Goal: Task Accomplishment & Management: Manage account settings

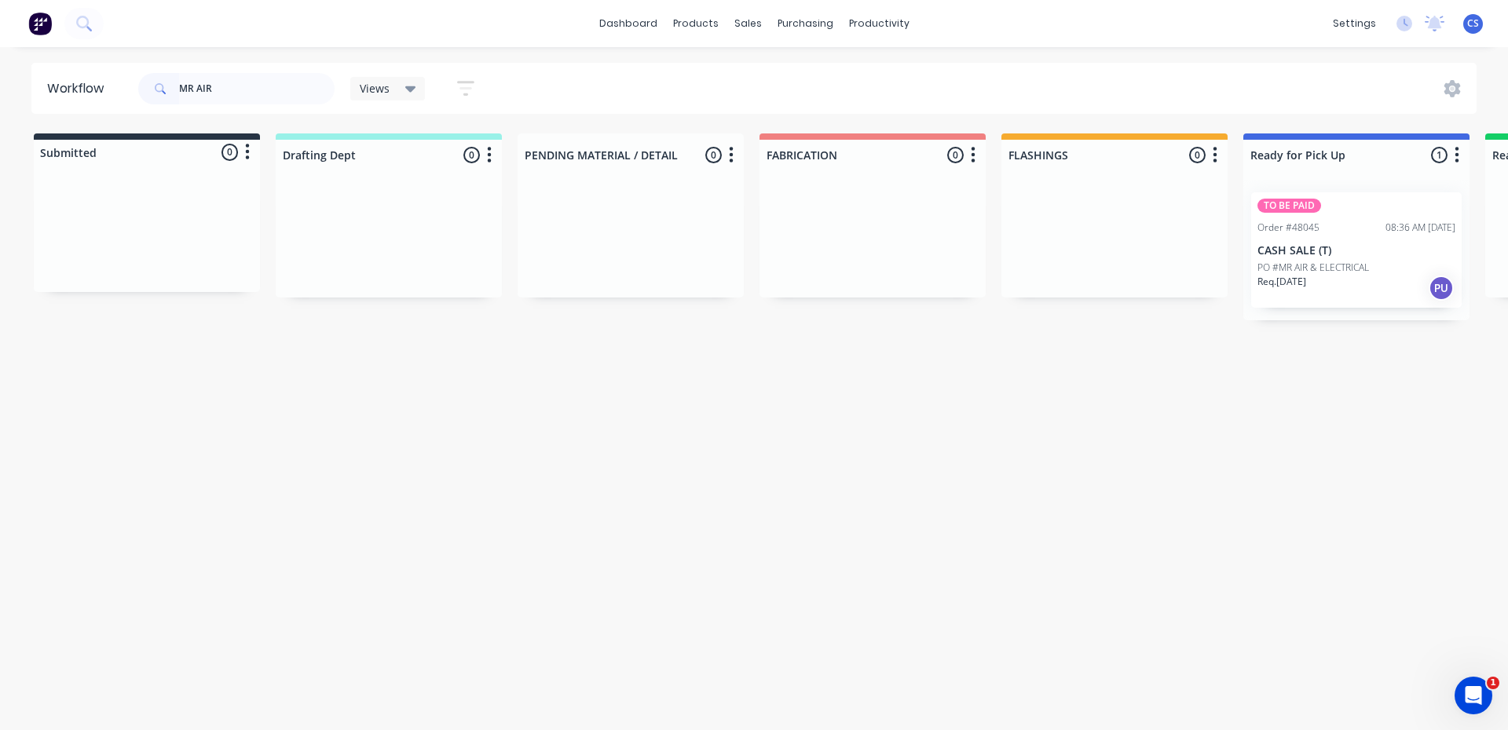
type input "MR AIR"
click at [1303, 258] on div "TO BE PAID Order #48045 08:36 AM [DATE] CASH SALE (T) PO #MR AIR & ELECTRICAL R…" at bounding box center [1356, 249] width 211 height 115
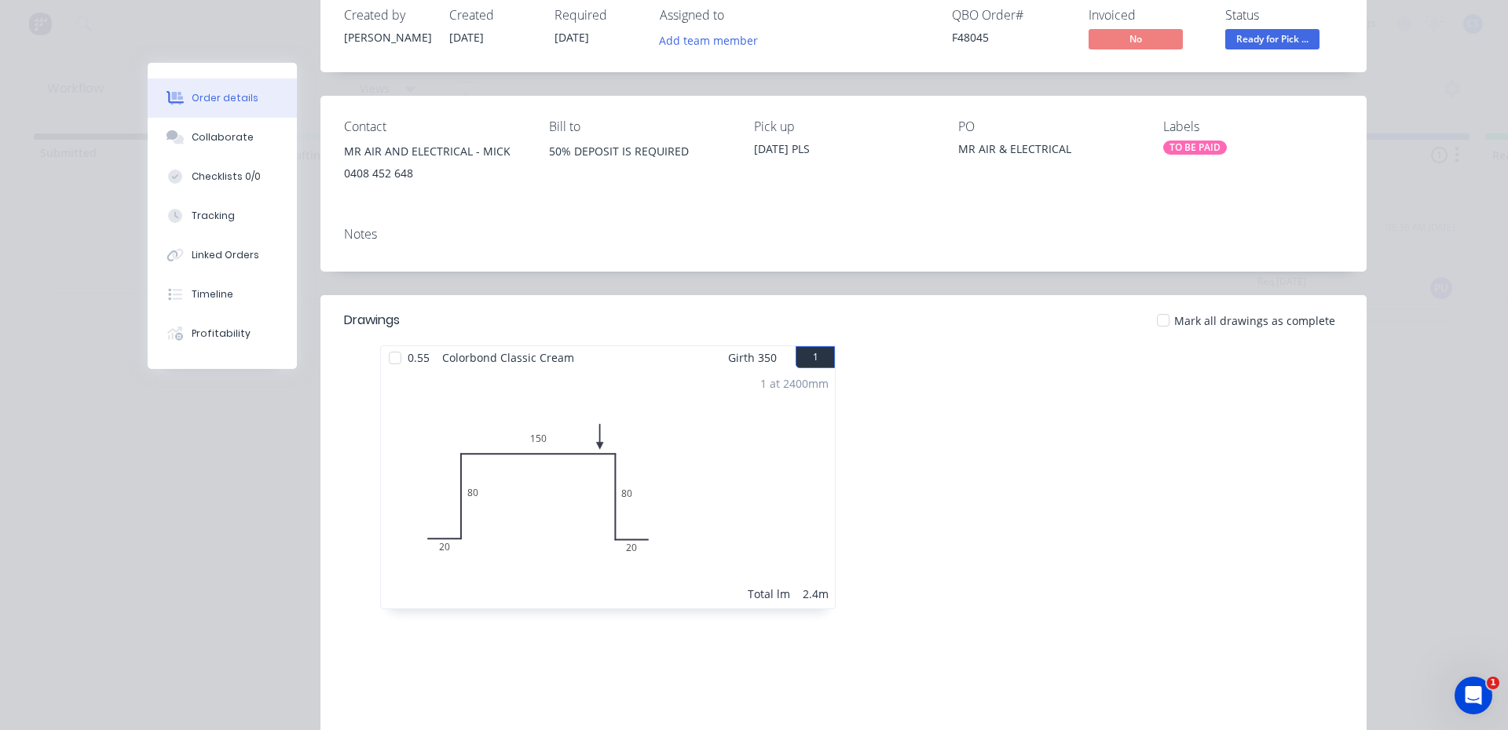
scroll to position [236, 0]
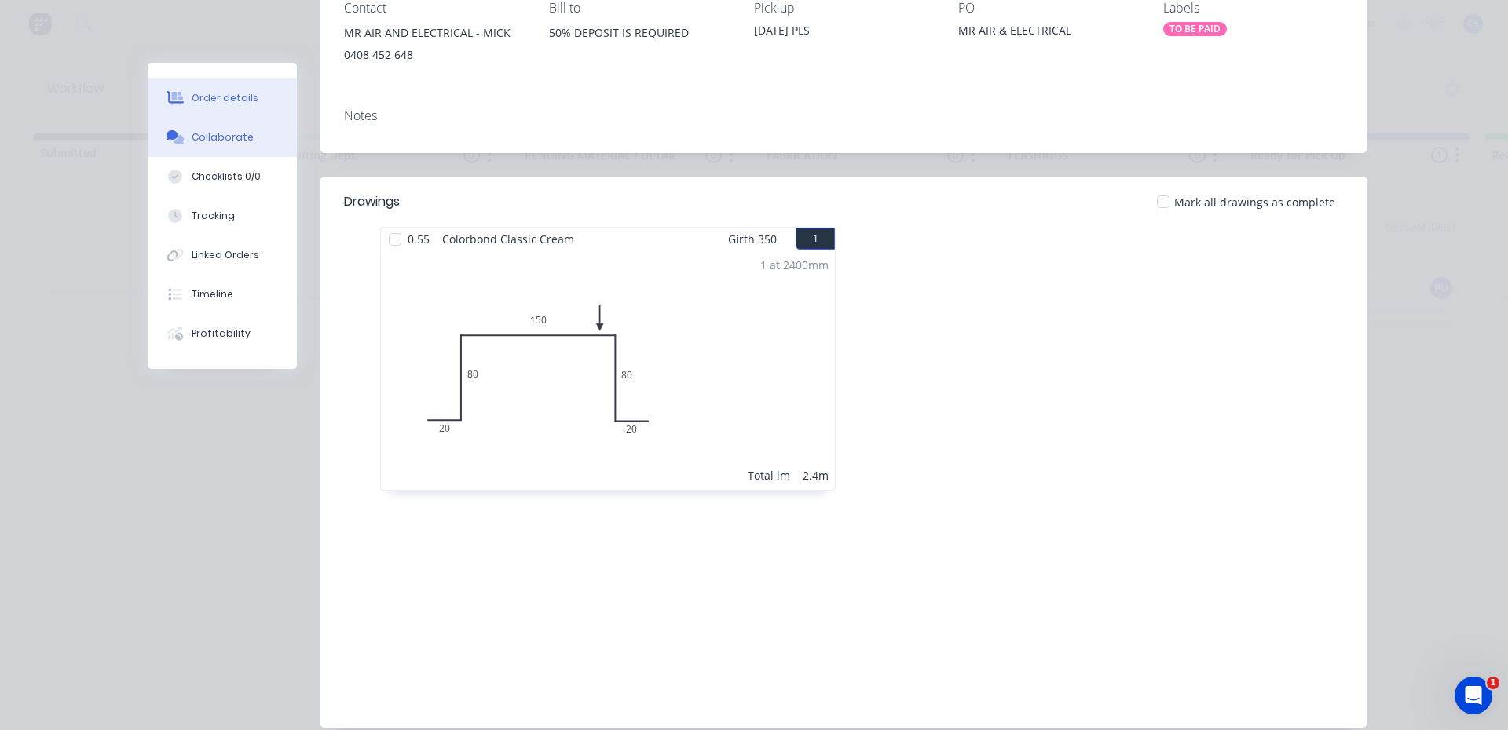
click at [205, 147] on button "Collaborate" at bounding box center [222, 137] width 149 height 39
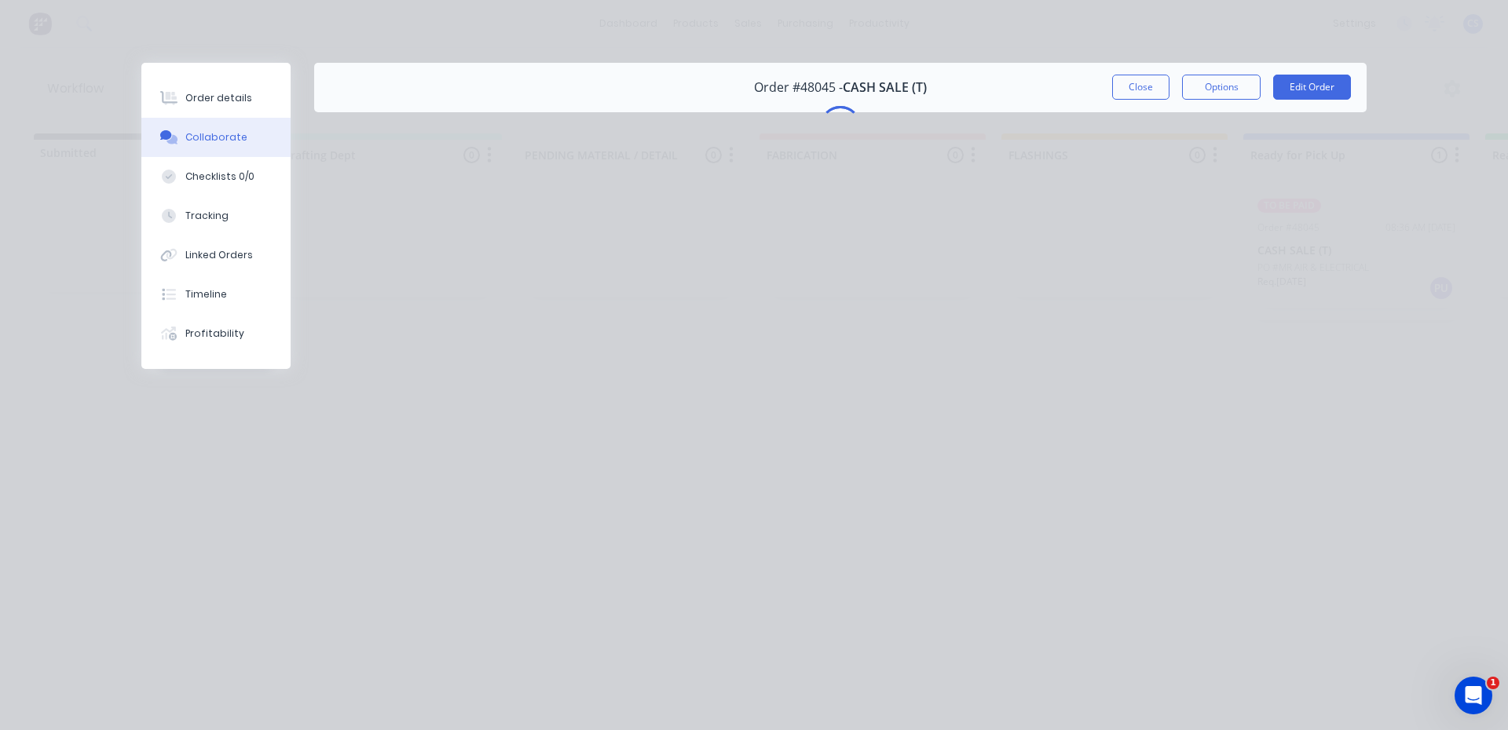
scroll to position [0, 0]
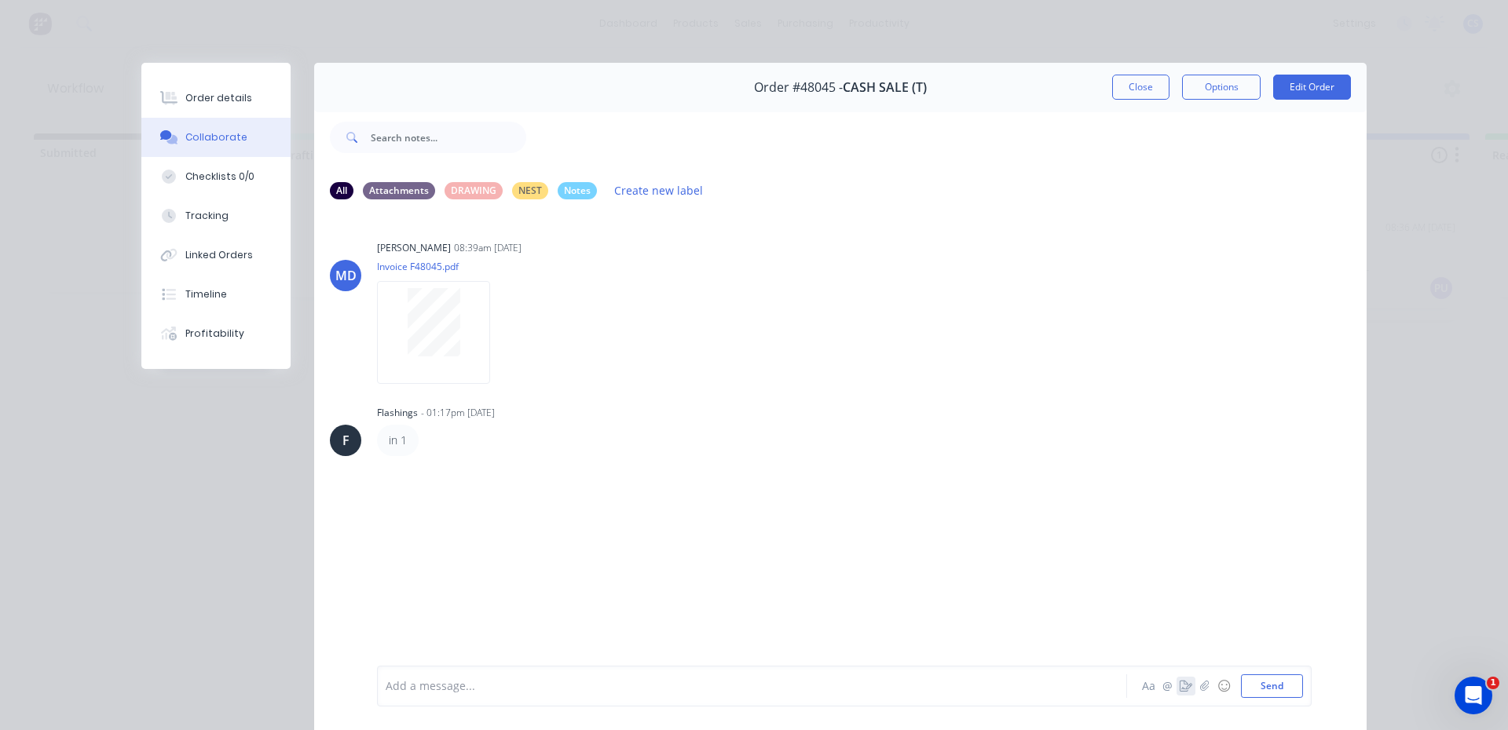
click at [1180, 690] on icon "button" at bounding box center [1186, 686] width 13 height 11
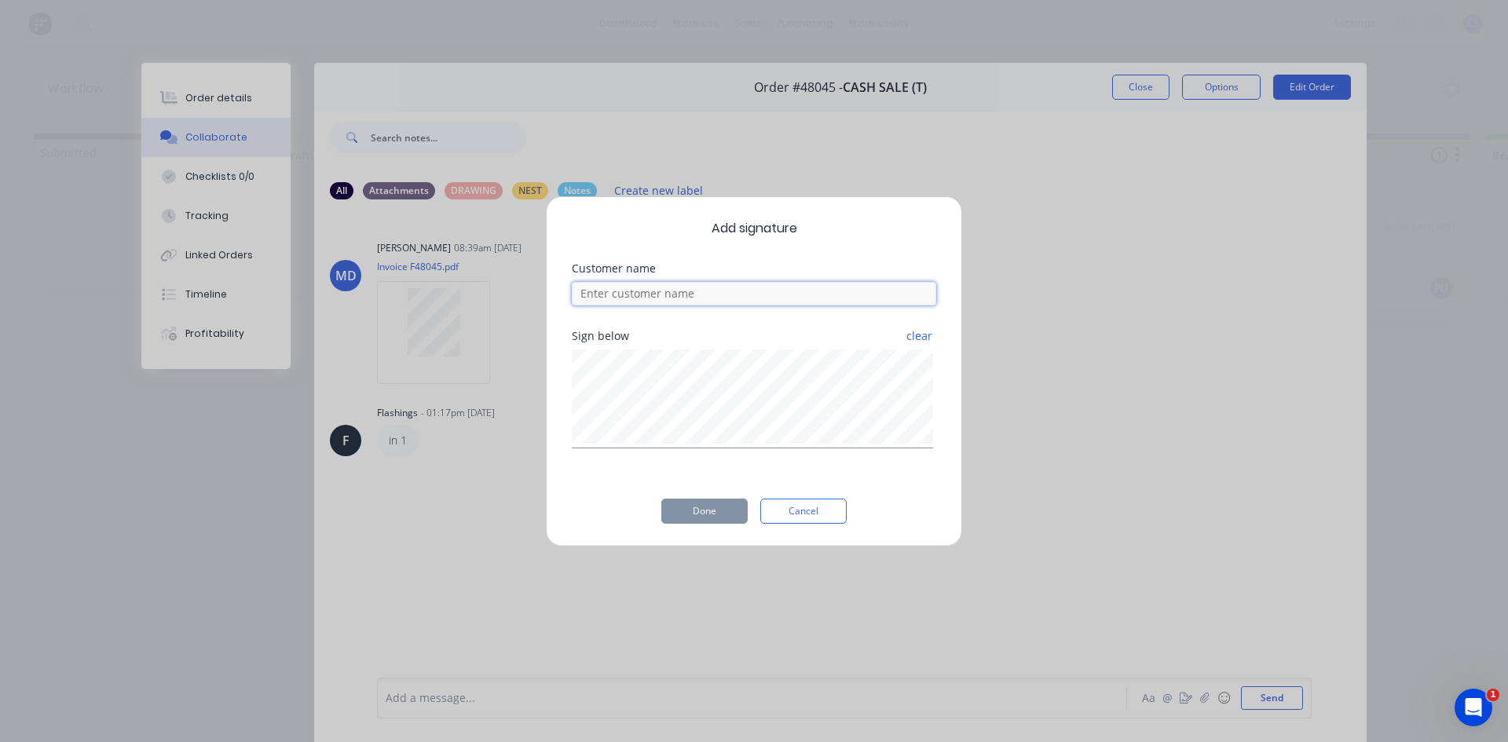
click at [641, 292] on input at bounding box center [754, 294] width 364 height 24
type input "[PERSON_NAME]"
click at [720, 499] on button "Done" at bounding box center [704, 511] width 86 height 25
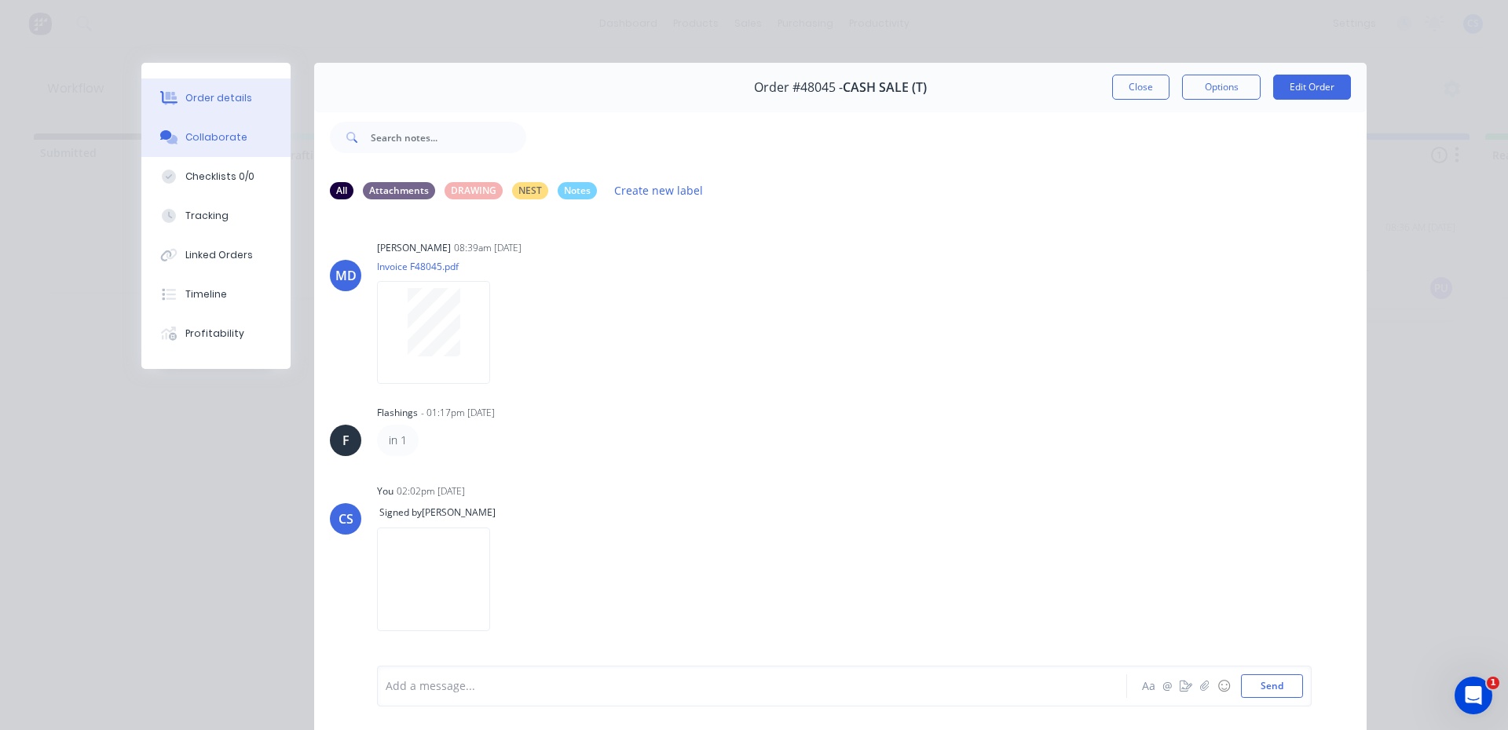
click at [257, 93] on button "Order details" at bounding box center [215, 98] width 149 height 39
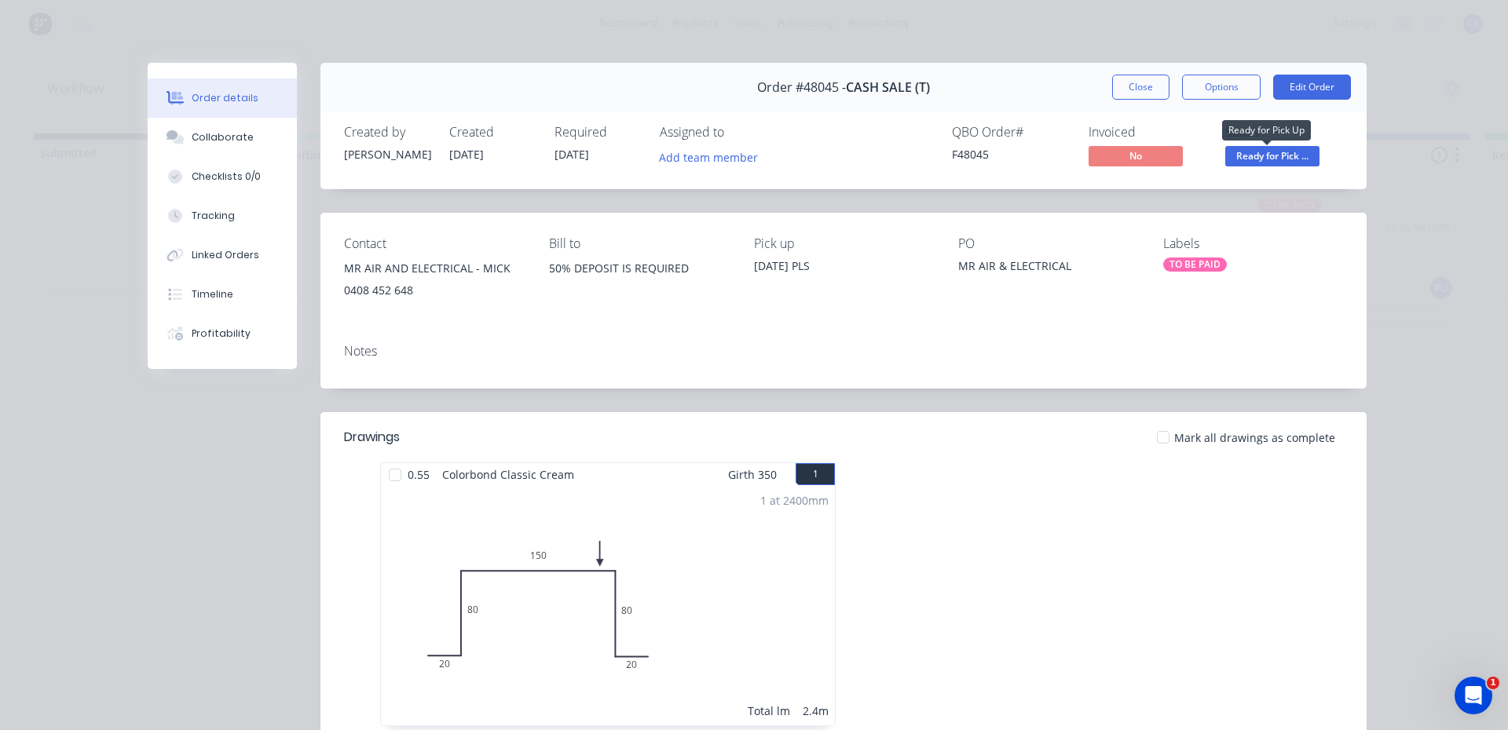
click at [1276, 152] on span "Ready for Pick ..." at bounding box center [1272, 156] width 94 height 20
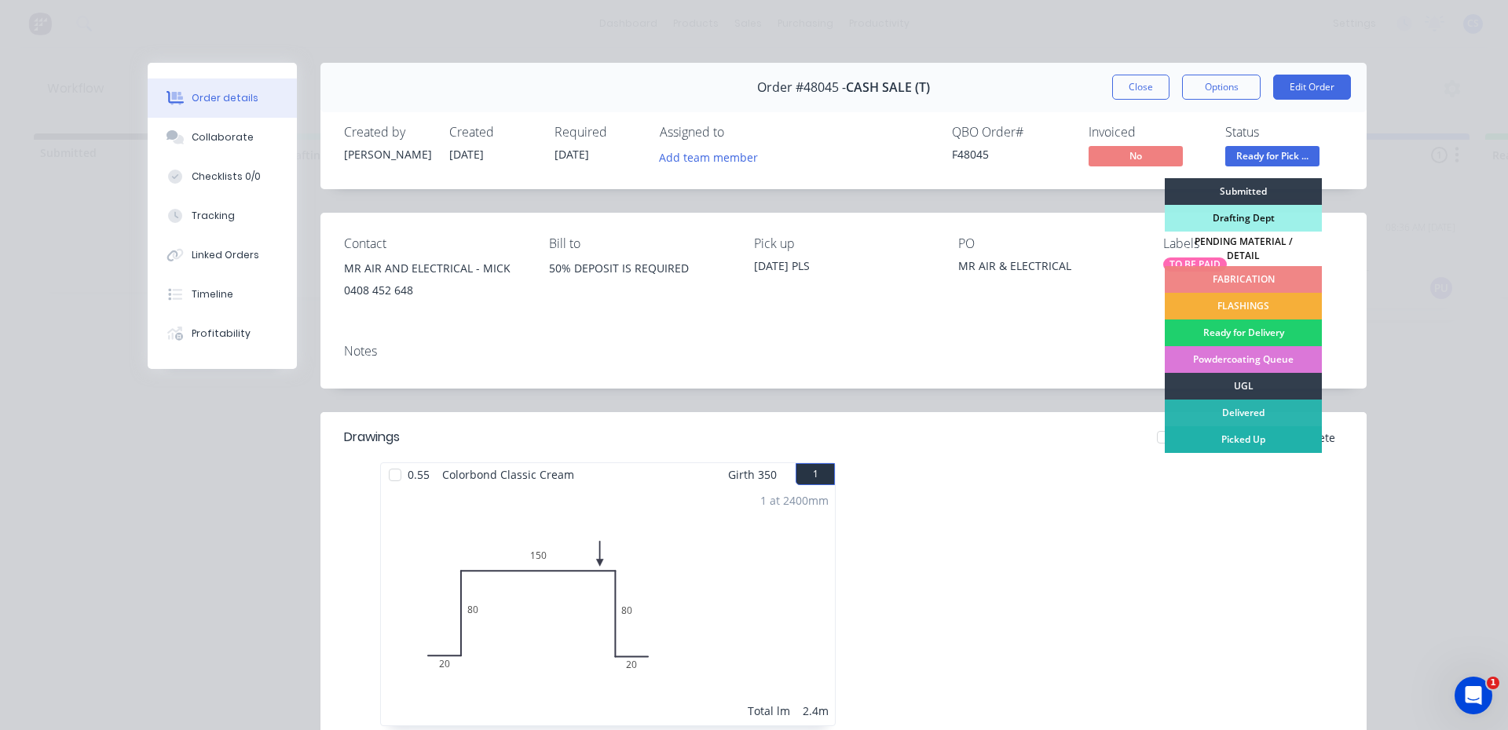
click at [1290, 433] on div "Picked Up" at bounding box center [1243, 440] width 157 height 27
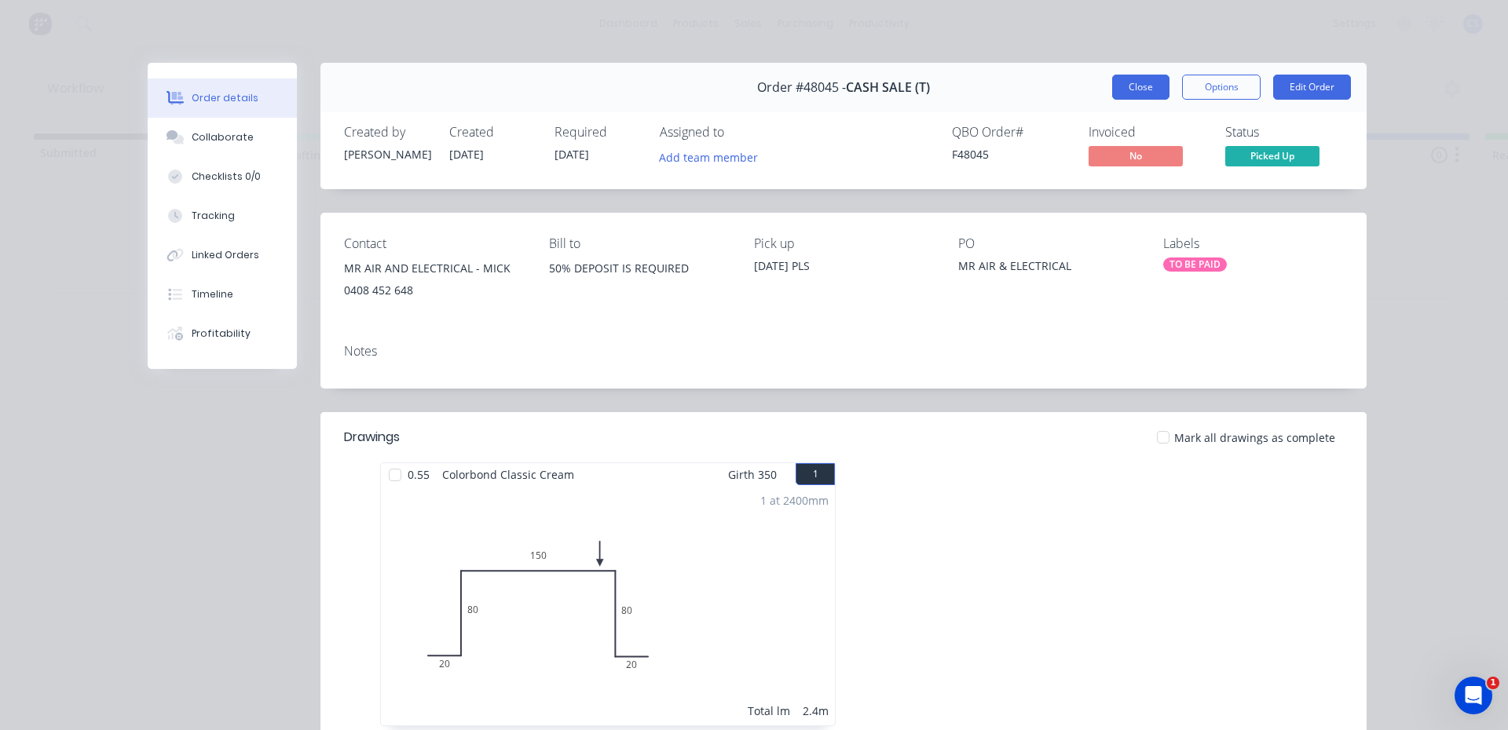
click at [1121, 79] on button "Close" at bounding box center [1140, 87] width 57 height 25
